Goal: Check status: Check status

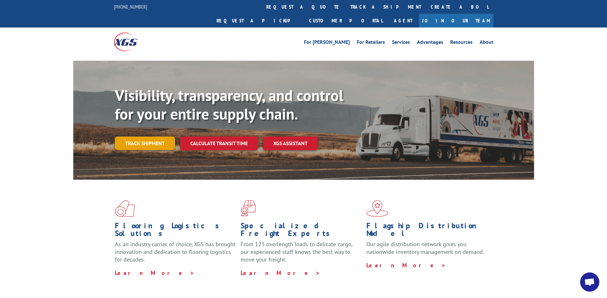
click at [154, 137] on link "Track shipment" at bounding box center [145, 143] width 60 height 13
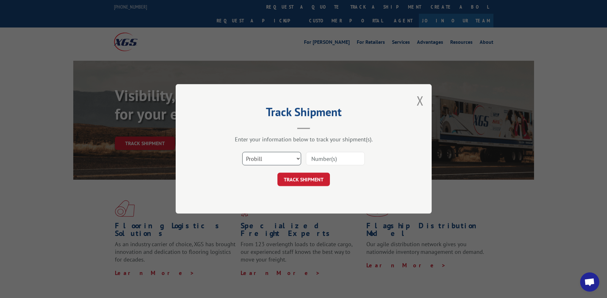
click at [265, 157] on select "Select category... Probill BOL PO" at bounding box center [271, 158] width 59 height 13
select select "po"
click at [242, 152] on select "Select category... Probill BOL PO" at bounding box center [271, 158] width 59 height 13
click at [310, 155] on input at bounding box center [335, 158] width 59 height 13
paste input "09534564"
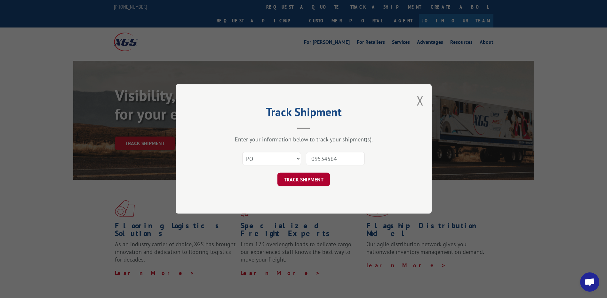
type input "09534564"
click at [312, 177] on button "TRACK SHIPMENT" at bounding box center [304, 179] width 53 height 13
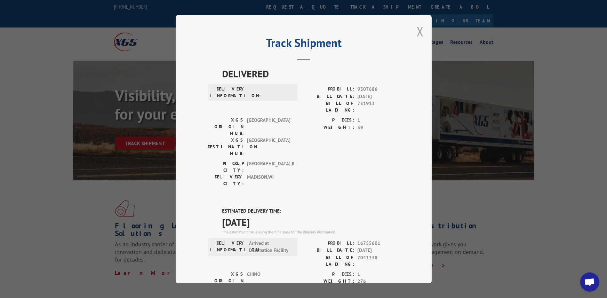
click at [419, 32] on button "Close modal" at bounding box center [420, 31] width 7 height 17
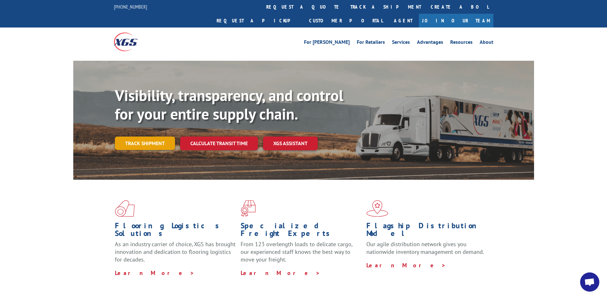
click at [146, 137] on link "Track shipment" at bounding box center [145, 143] width 60 height 13
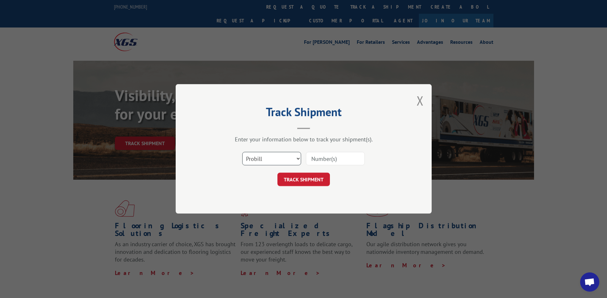
click at [261, 160] on select "Select category... Probill BOL PO" at bounding box center [271, 158] width 59 height 13
select select "po"
click at [242, 152] on select "Select category... Probill BOL PO" at bounding box center [271, 158] width 59 height 13
click at [313, 160] on input at bounding box center [335, 158] width 59 height 13
paste input "64542862"
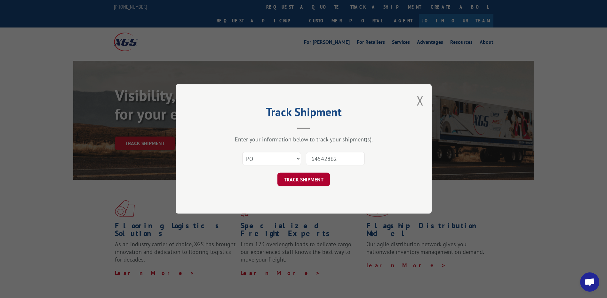
type input "64542862"
click at [305, 180] on button "TRACK SHIPMENT" at bounding box center [304, 179] width 53 height 13
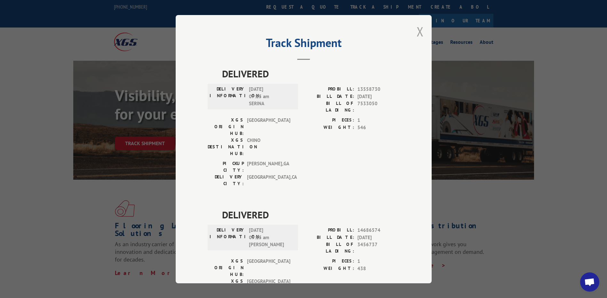
click at [417, 34] on button "Close modal" at bounding box center [420, 31] width 7 height 17
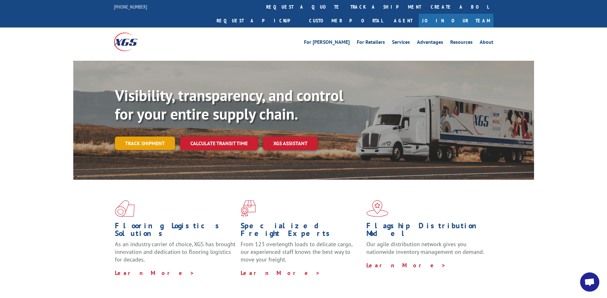
click at [153, 137] on link "Track shipment" at bounding box center [145, 143] width 60 height 13
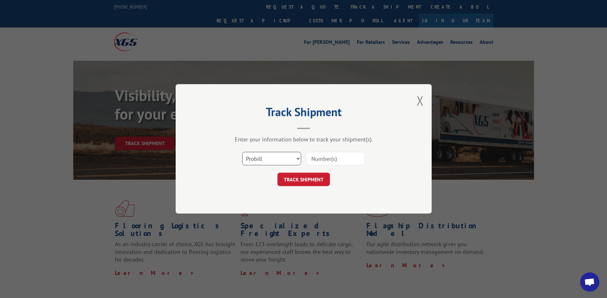
click at [264, 160] on select "Select category... Probill BOL PO" at bounding box center [271, 158] width 59 height 13
select select "po"
click at [242, 152] on select "Select category... Probill BOL PO" at bounding box center [271, 158] width 59 height 13
click at [316, 158] on input at bounding box center [335, 158] width 59 height 13
paste input "64542861"
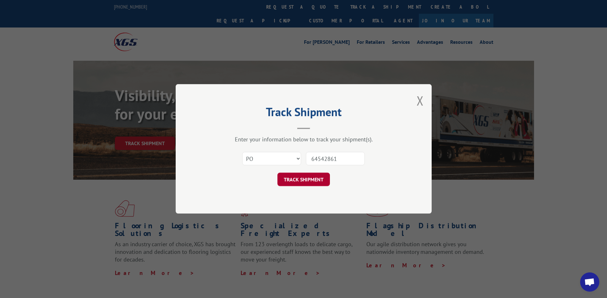
type input "64542861"
click at [307, 182] on button "TRACK SHIPMENT" at bounding box center [304, 179] width 53 height 13
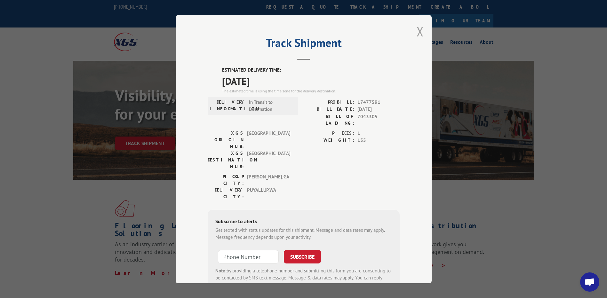
click at [418, 32] on button "Close modal" at bounding box center [420, 31] width 7 height 17
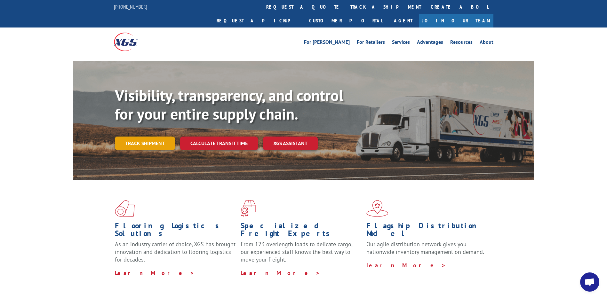
click at [168, 137] on link "Track shipment" at bounding box center [145, 143] width 60 height 13
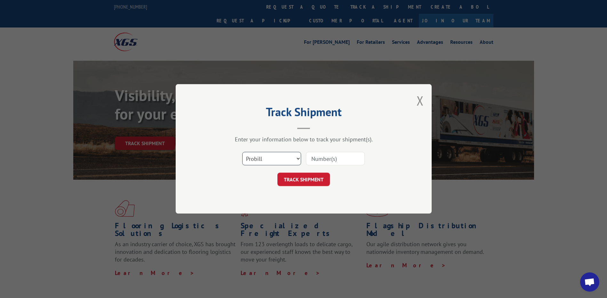
click at [265, 159] on select "Select category... Probill BOL PO" at bounding box center [271, 158] width 59 height 13
select select "po"
click at [242, 152] on select "Select category... Probill BOL PO" at bounding box center [271, 158] width 59 height 13
paste input "68879"
type input "68879"
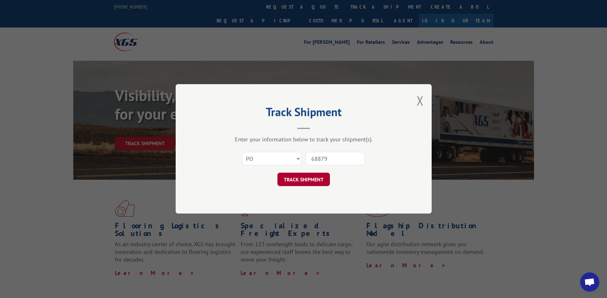
click at [299, 186] on button "TRACK SHIPMENT" at bounding box center [304, 179] width 53 height 13
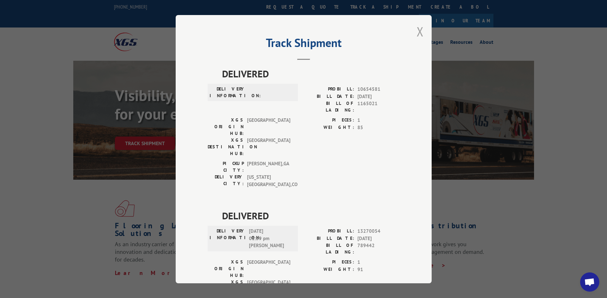
click at [417, 33] on button "Close modal" at bounding box center [420, 31] width 7 height 17
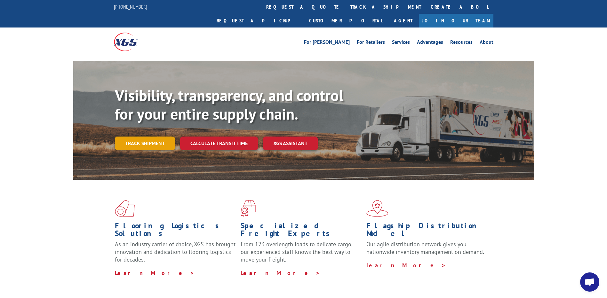
click at [151, 137] on link "Track shipment" at bounding box center [145, 143] width 60 height 13
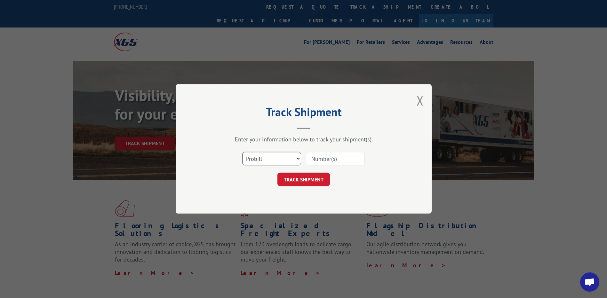
click at [274, 163] on select "Select category... Probill BOL PO" at bounding box center [271, 158] width 59 height 13
select select "po"
click at [242, 152] on select "Select category... Probill BOL PO" at bounding box center [271, 158] width 59 height 13
paste input "68879"
type input "68879"
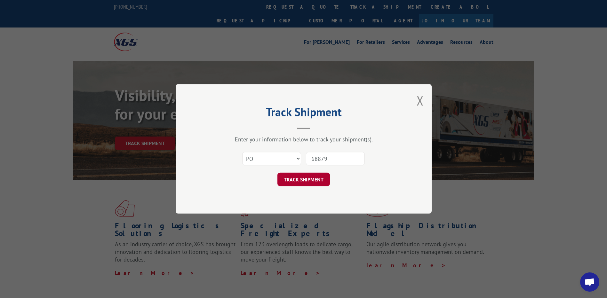
click at [316, 180] on button "TRACK SHIPMENT" at bounding box center [304, 179] width 53 height 13
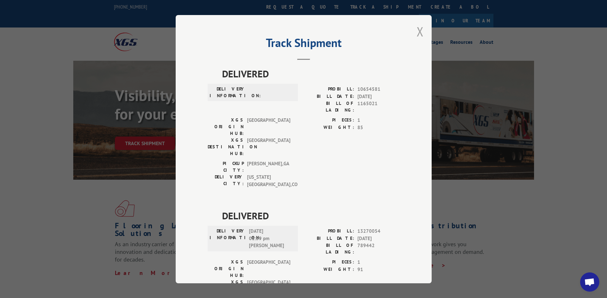
click at [417, 31] on button "Close modal" at bounding box center [420, 31] width 7 height 17
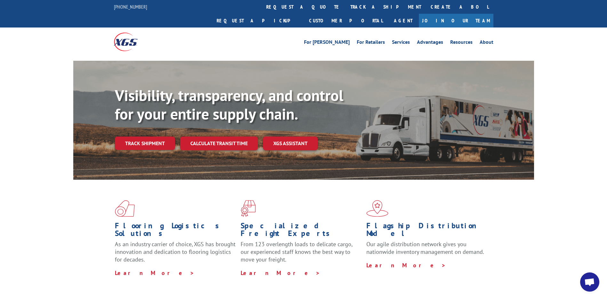
click at [163, 137] on link "Track shipment" at bounding box center [145, 143] width 60 height 13
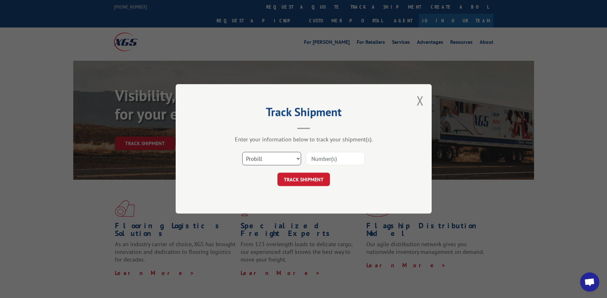
click at [268, 158] on select "Select category... Probill BOL PO" at bounding box center [271, 158] width 59 height 13
select select "po"
click at [242, 152] on select "Select category... Probill BOL PO" at bounding box center [271, 158] width 59 height 13
click at [314, 160] on input at bounding box center [335, 158] width 59 height 13
paste input "40536437"
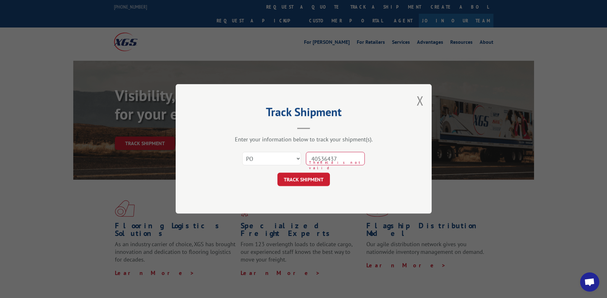
click at [323, 160] on input "40536437" at bounding box center [335, 158] width 59 height 13
type input "40536437"
click at [310, 180] on button "TRACK SHIPMENT" at bounding box center [304, 179] width 53 height 13
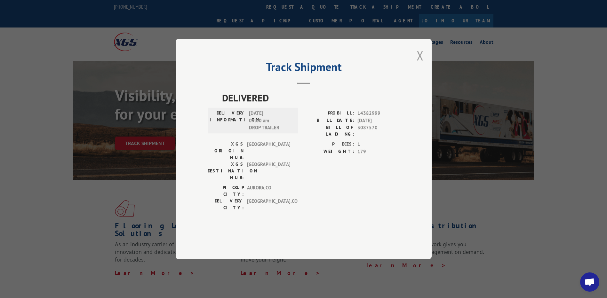
click at [419, 64] on button "Close modal" at bounding box center [420, 55] width 7 height 17
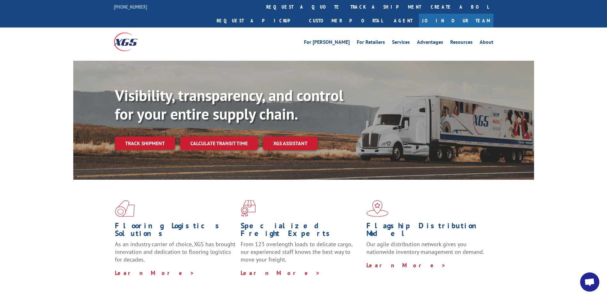
click at [142, 137] on link "Track shipment" at bounding box center [145, 143] width 60 height 13
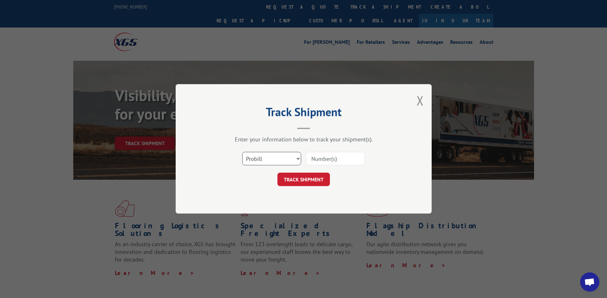
click at [271, 161] on select "Select category... Probill BOL PO" at bounding box center [271, 158] width 59 height 13
select select "po"
click at [242, 152] on select "Select category... Probill BOL PO" at bounding box center [271, 158] width 59 height 13
click at [319, 153] on input at bounding box center [335, 158] width 59 height 13
paste input "40536437"
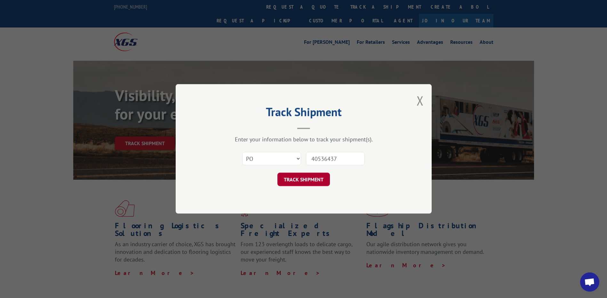
type input "40536437"
click at [306, 180] on button "TRACK SHIPMENT" at bounding box center [304, 179] width 53 height 13
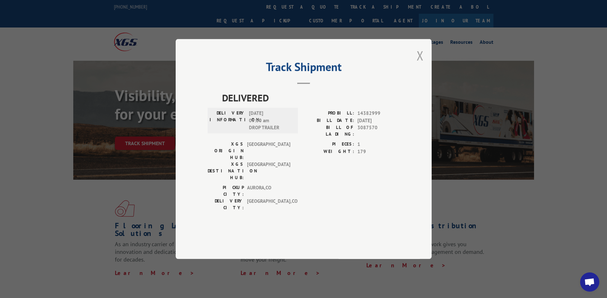
drag, startPoint x: 421, startPoint y: 76, endPoint x: 330, endPoint y: 6, distance: 114.8
click at [421, 64] on button "Close modal" at bounding box center [420, 55] width 7 height 17
